Goal: Task Accomplishment & Management: Use online tool/utility

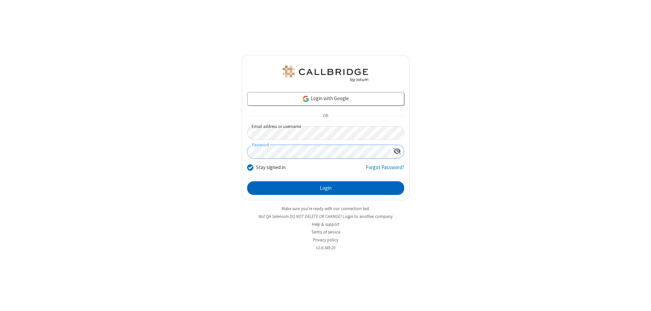
click at [326, 188] on button "Login" at bounding box center [325, 188] width 157 height 14
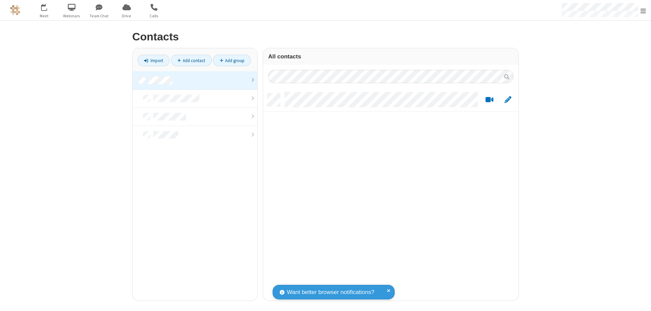
scroll to position [207, 250]
click at [154, 60] on link "Import" at bounding box center [154, 61] width 32 height 12
